Goal: Information Seeking & Learning: Find specific fact

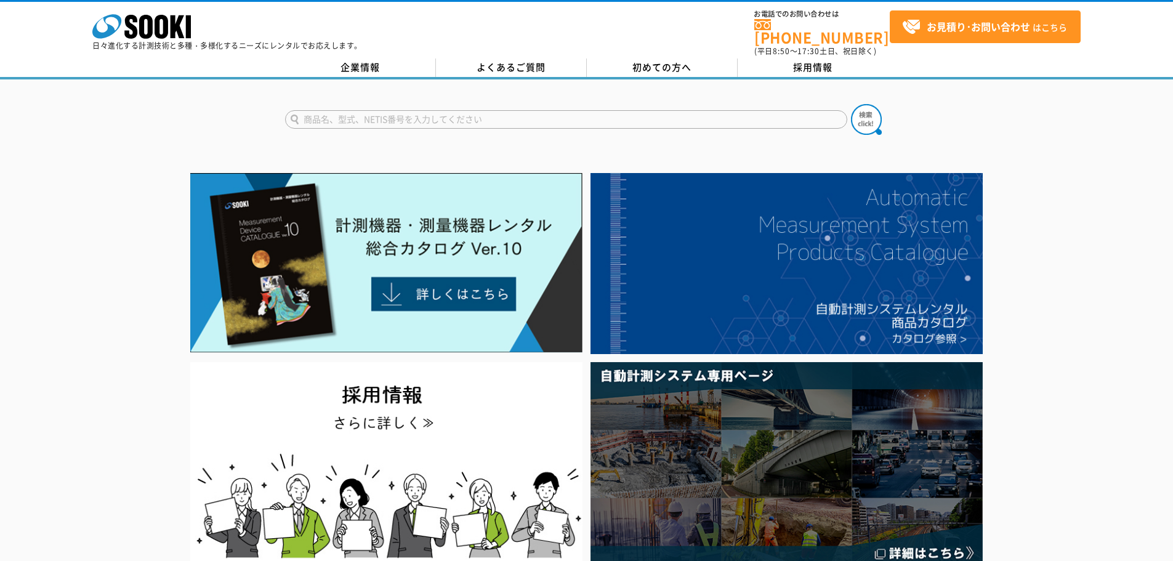
click at [442, 116] on input "text" at bounding box center [566, 119] width 562 height 18
paste input "LR5001温室度ロガー"
type input "LR5001温室度ロガー"
click at [851, 104] on button at bounding box center [866, 119] width 31 height 31
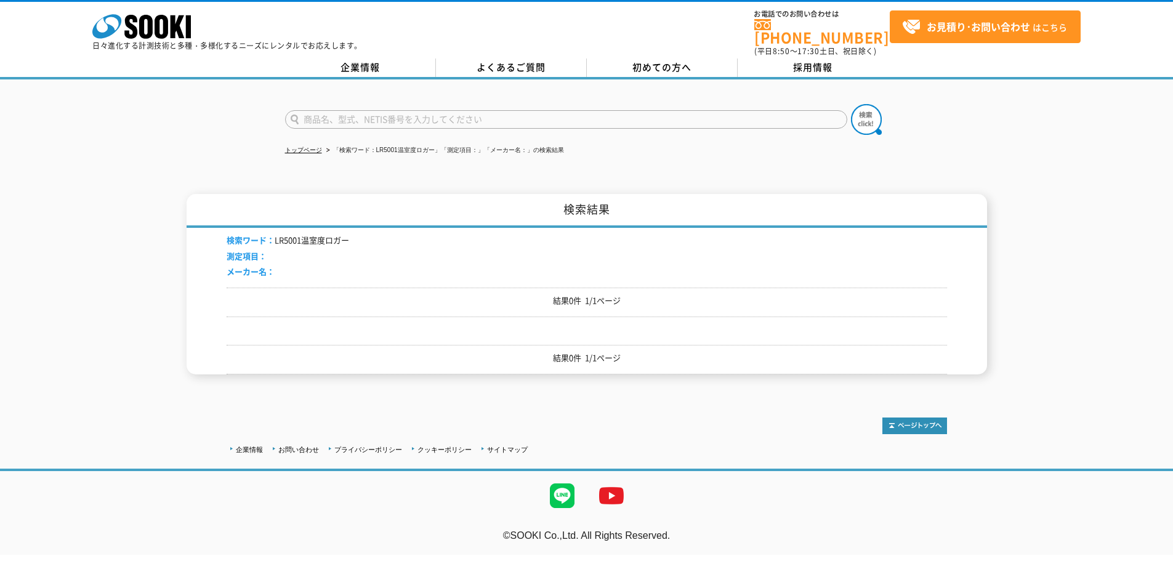
click at [318, 234] on li "検索ワード： LR5001温室度ロガー" at bounding box center [288, 240] width 123 height 13
click at [583, 294] on p "結果0件 1/1ページ" at bounding box center [587, 300] width 721 height 13
click at [596, 307] on div "結果0件 1/1ページ" at bounding box center [587, 303] width 721 height 30
click at [615, 299] on p "結果0件 1/1ページ" at bounding box center [587, 300] width 721 height 13
drag, startPoint x: 306, startPoint y: 232, endPoint x: 268, endPoint y: 236, distance: 38.4
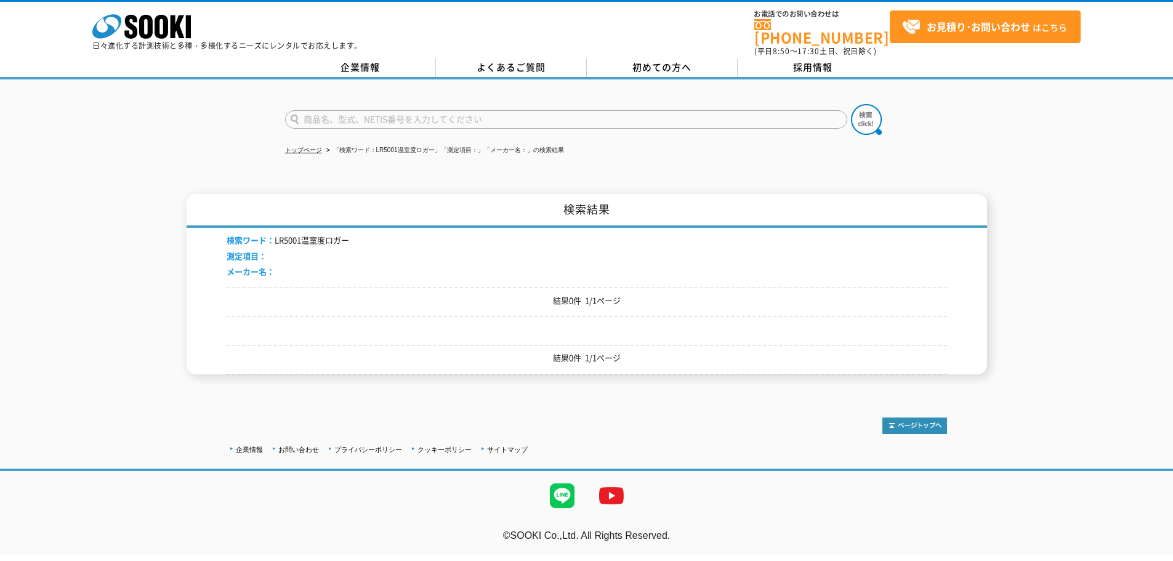
click at [305, 234] on li "検索ワード： LR5001温室度ロガー" at bounding box center [288, 240] width 123 height 13
click at [256, 236] on span "検索ワード：" at bounding box center [251, 240] width 48 height 12
click at [299, 234] on li "検索ワード： LR5001温室度ロガー" at bounding box center [288, 240] width 123 height 13
click at [428, 116] on input "text" at bounding box center [566, 119] width 562 height 18
paste input "LR5001温室度ロガー"
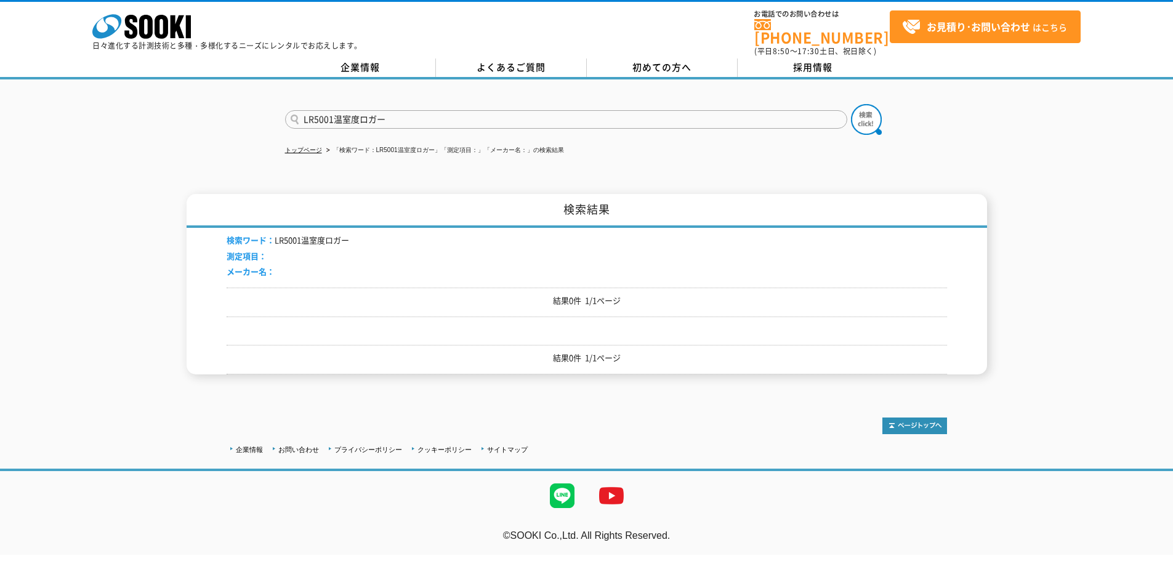
drag, startPoint x: 418, startPoint y: 119, endPoint x: 333, endPoint y: 102, distance: 86.7
click at [333, 110] on input "LR5001温室度ロガー" at bounding box center [566, 119] width 562 height 18
type input "LR5001"
click at [851, 104] on button at bounding box center [866, 119] width 31 height 31
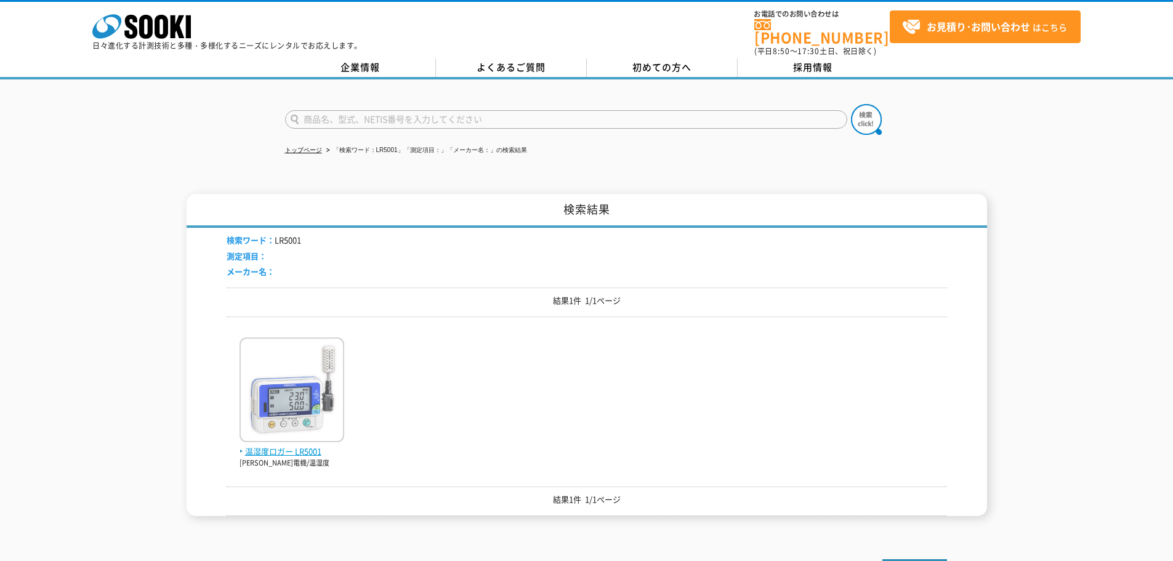
click at [291, 445] on span "温湿度ロガー LR5001" at bounding box center [292, 451] width 105 height 13
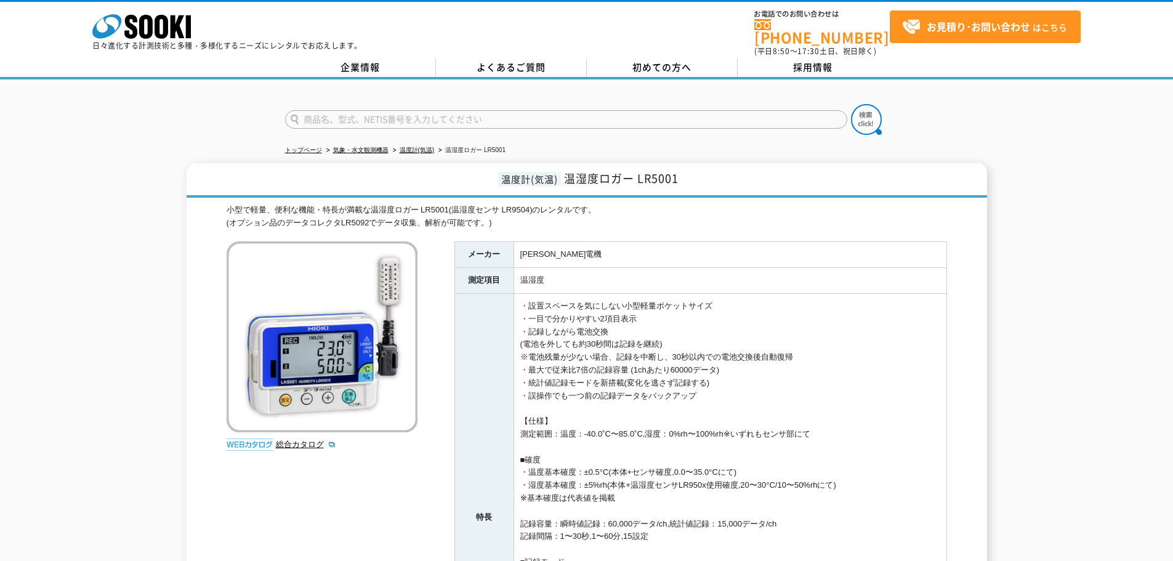
click at [466, 113] on input "text" at bounding box center [566, 119] width 562 height 18
paste input "LR5011"
type input "LR5011"
click at [851, 104] on button at bounding box center [866, 119] width 31 height 31
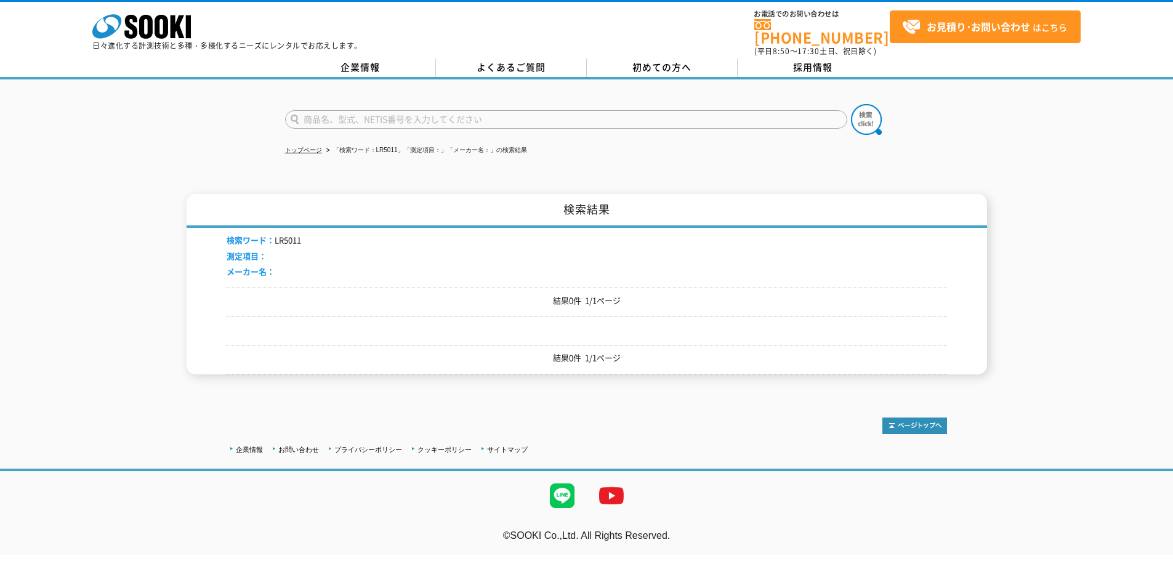
click at [367, 110] on input "text" at bounding box center [566, 119] width 562 height 18
paste input "CT6500ｸﾗﾝﾌﾟｵﾝｾﾝｻ"
type input "CT6500ｸﾗﾝﾌﾟｵﾝｾﾝｻ"
click at [851, 104] on button at bounding box center [866, 119] width 31 height 31
click at [381, 113] on input "text" at bounding box center [566, 119] width 562 height 18
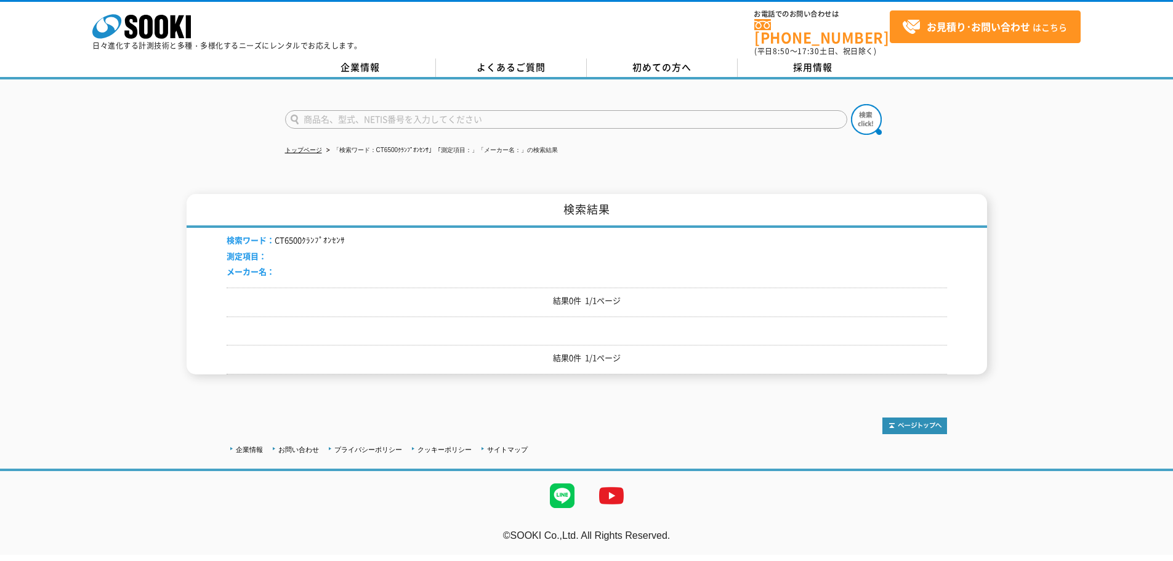
paste input "CT6500"
type input "CT6500"
click at [851, 104] on button at bounding box center [866, 119] width 31 height 31
click at [317, 147] on link "トップページ" at bounding box center [303, 150] width 37 height 7
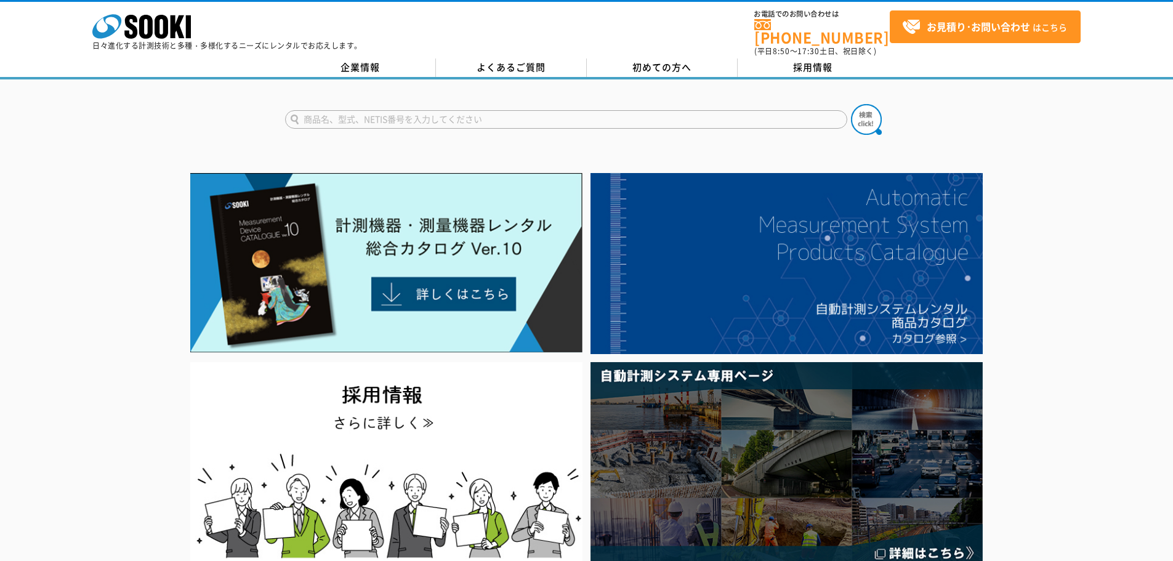
click at [376, 111] on input "text" at bounding box center [566, 119] width 562 height 18
paste input "CT6500"
type input "CT6500"
click at [868, 116] on img at bounding box center [866, 119] width 31 height 31
